Goal: Contribute content

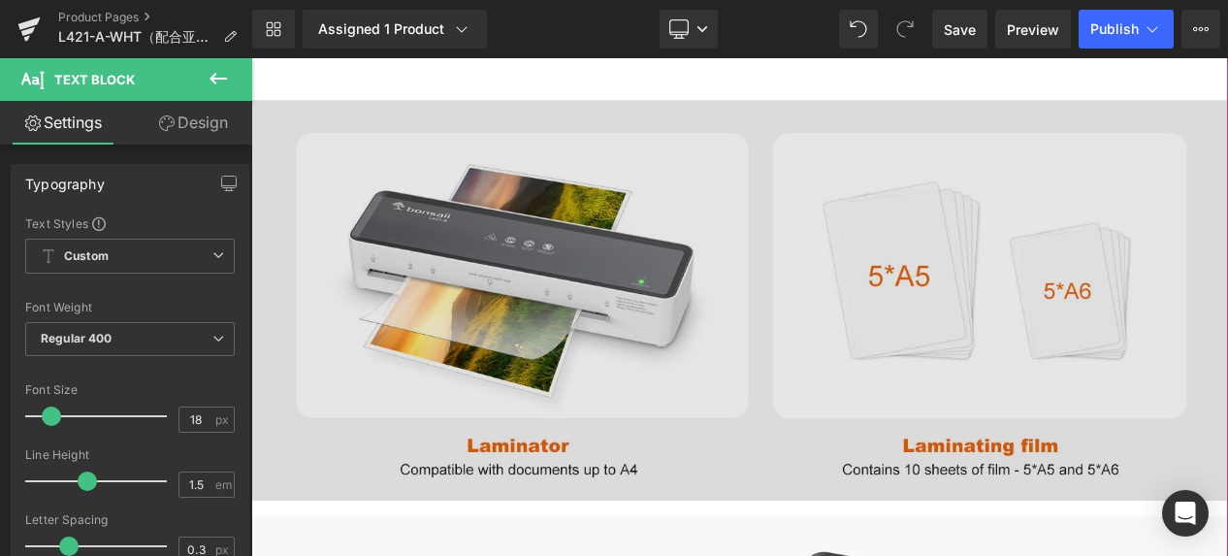
scroll to position [2571, 0]
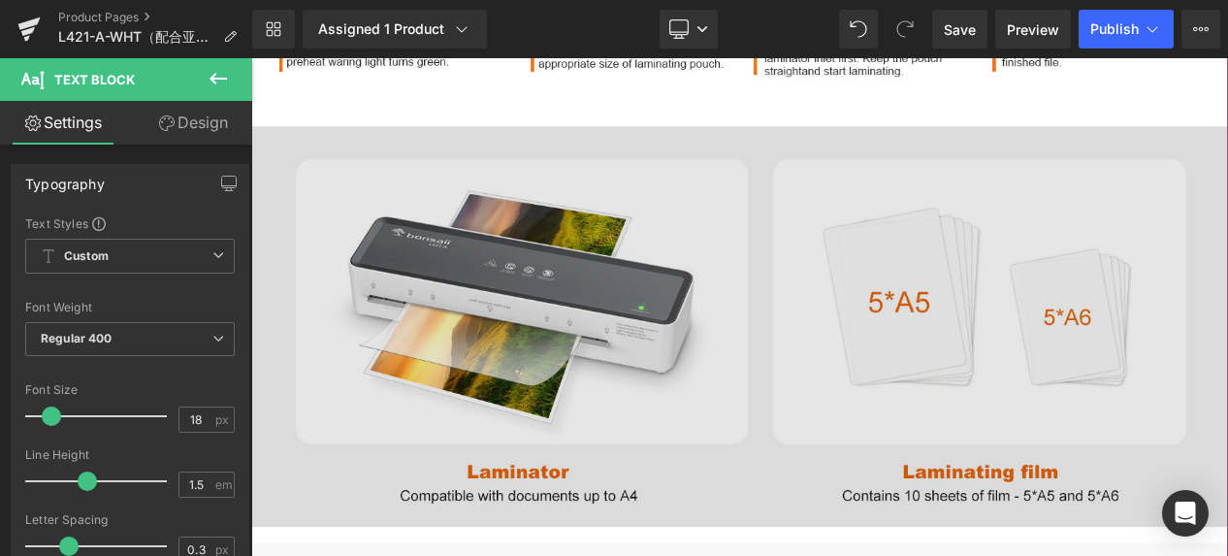
click at [874, 348] on img at bounding box center [838, 380] width 1174 height 481
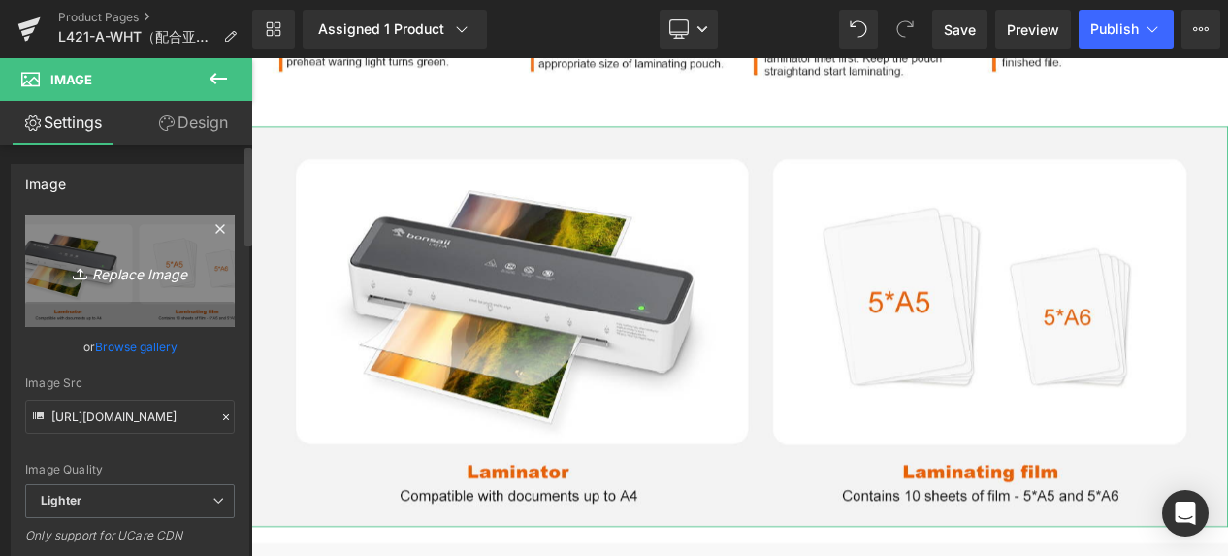
click at [99, 268] on icon "Replace Image" at bounding box center [129, 271] width 155 height 24
type input "C:\fakepath\1464x600.jpg"
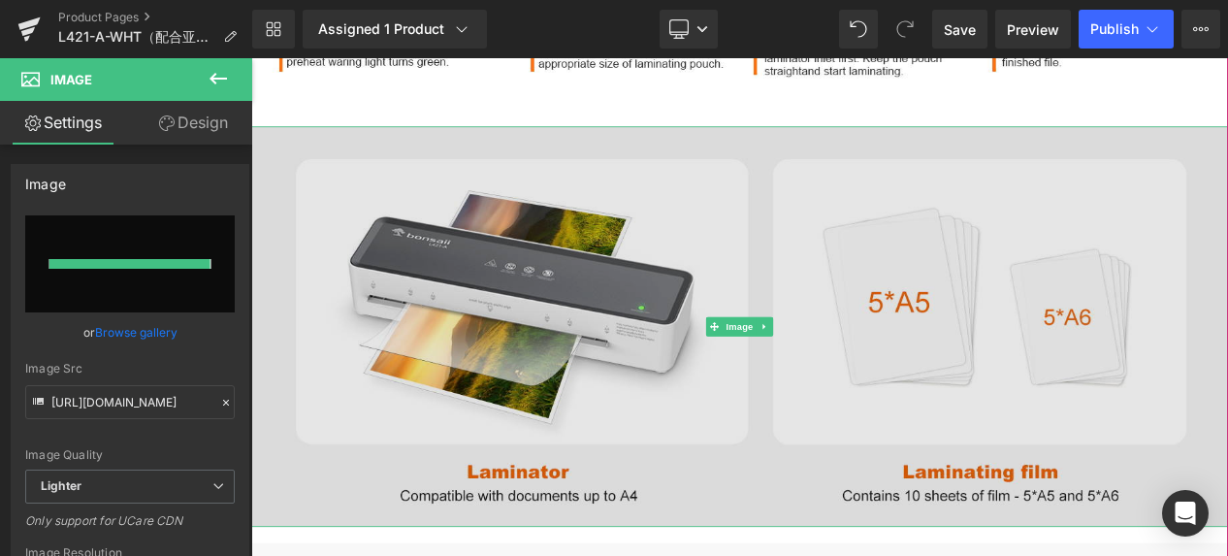
type input "[URL][DOMAIN_NAME]"
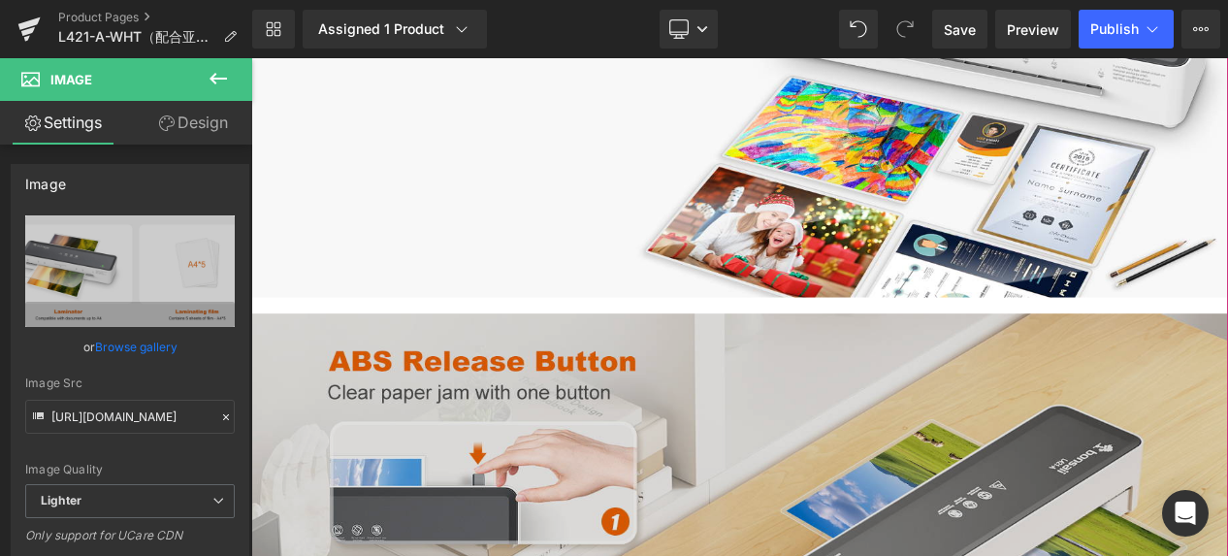
scroll to position [3056, 0]
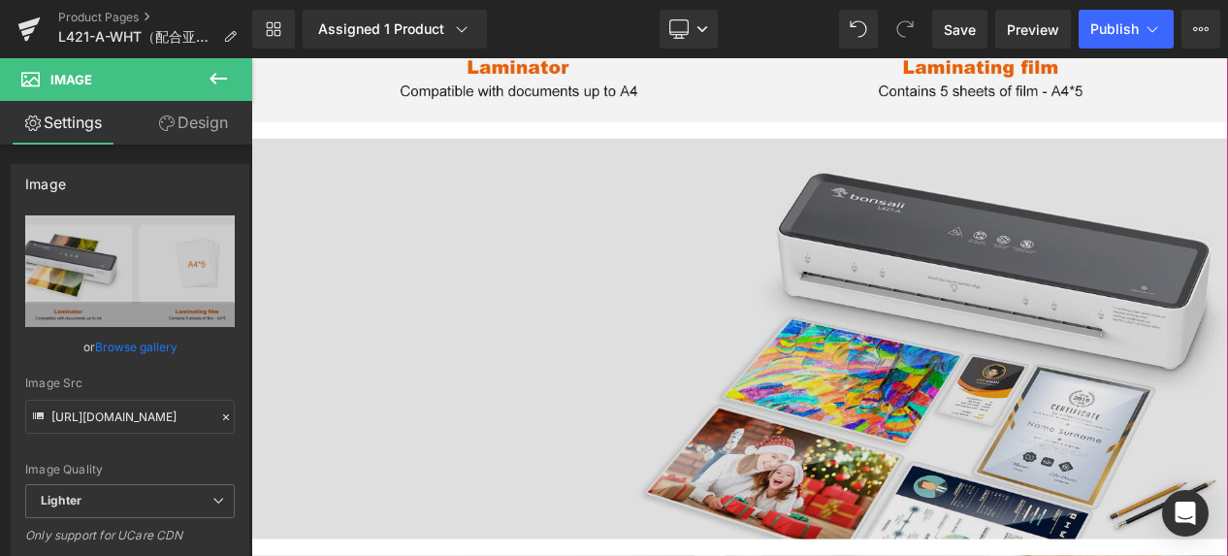
click at [807, 471] on img at bounding box center [838, 395] width 1174 height 481
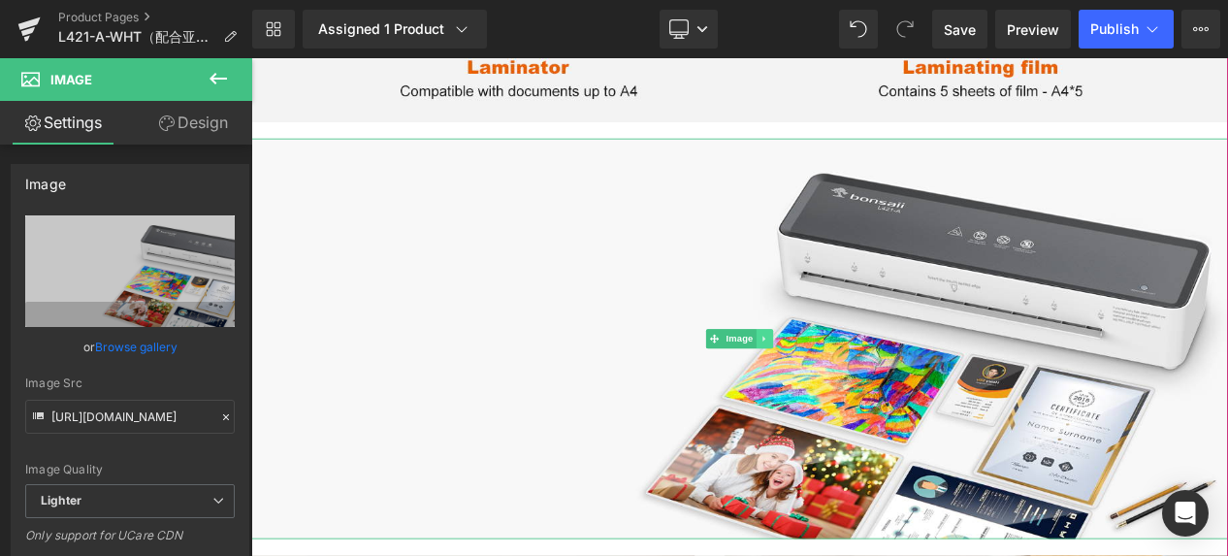
click at [864, 393] on icon at bounding box center [869, 396] width 11 height 12
click at [868, 393] on link at bounding box center [878, 395] width 20 height 23
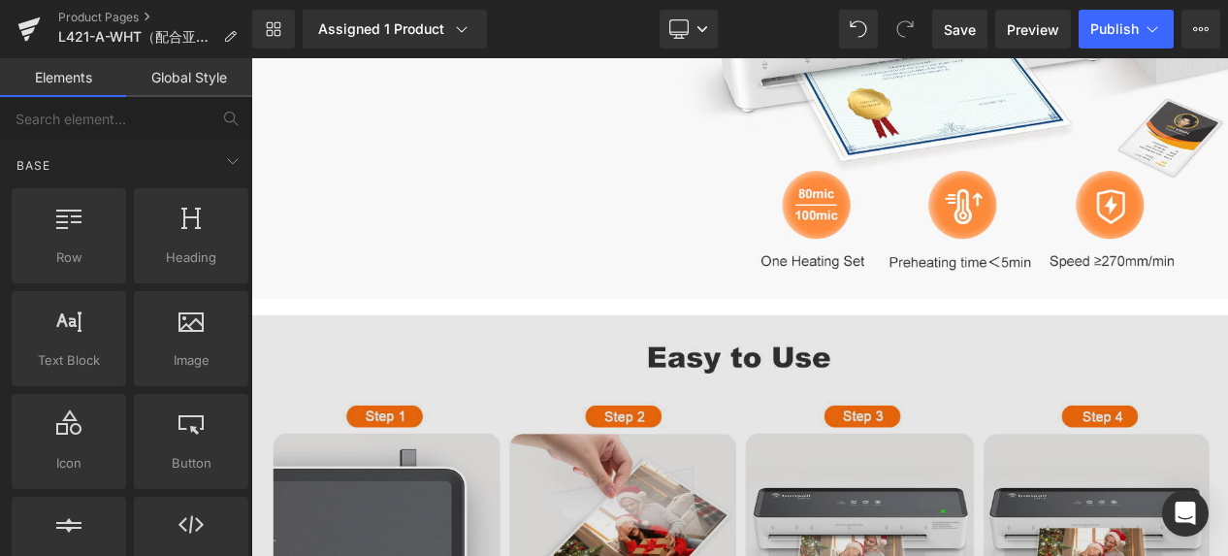
scroll to position [1601, 0]
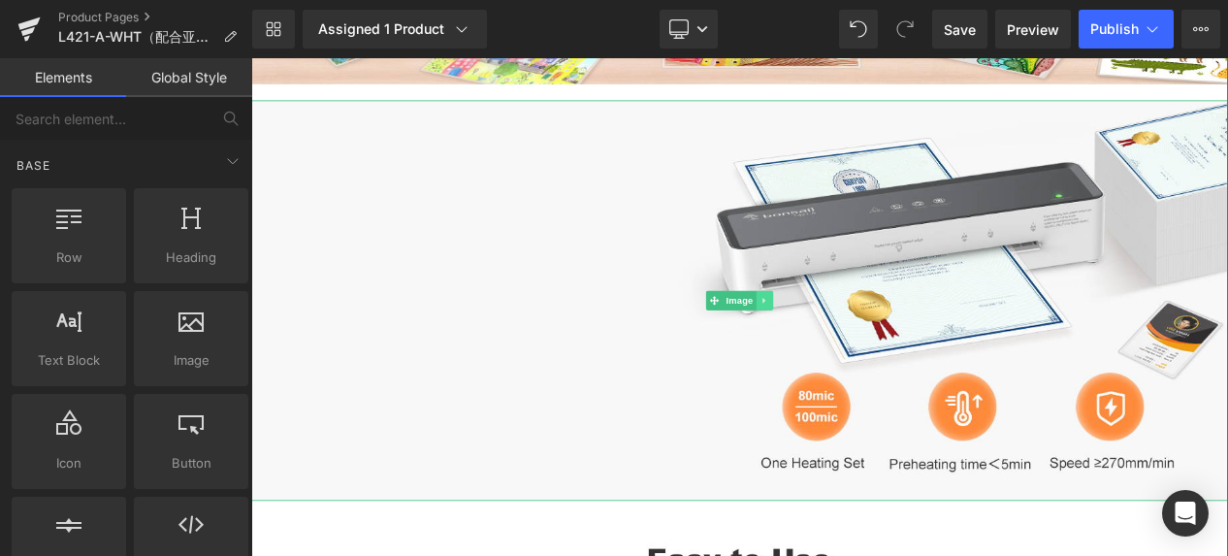
click at [866, 347] on icon at bounding box center [867, 349] width 3 height 7
click at [873, 350] on icon at bounding box center [878, 348] width 11 height 11
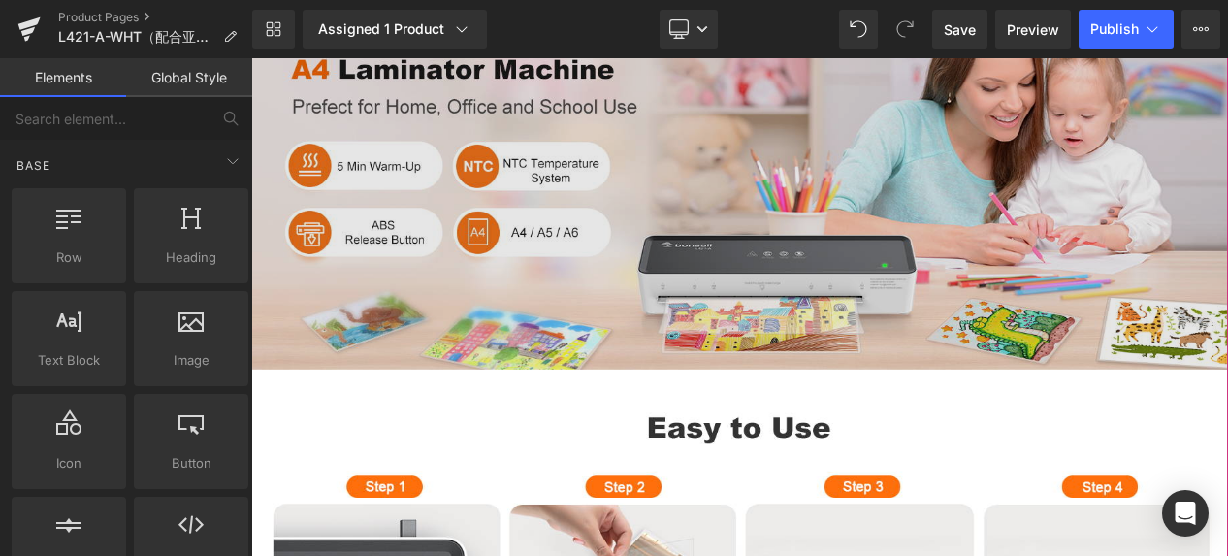
scroll to position [1116, 0]
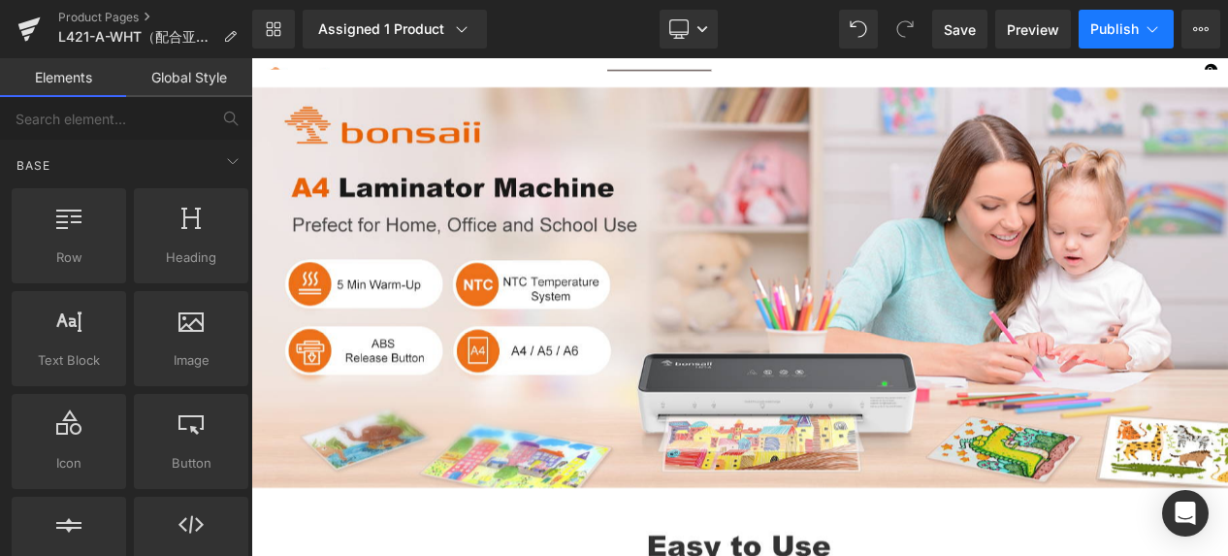
click at [1124, 34] on span "Publish" at bounding box center [1115, 29] width 49 height 16
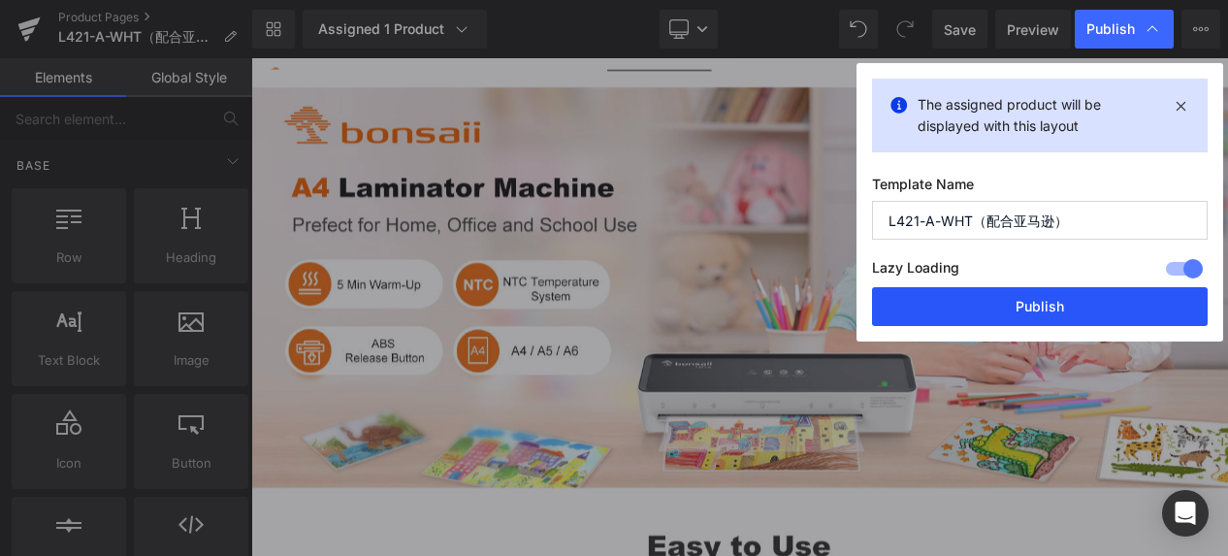
drag, startPoint x: 983, startPoint y: 307, endPoint x: 876, endPoint y: 301, distance: 106.9
click at [983, 307] on button "Publish" at bounding box center [1040, 306] width 336 height 39
